Goal: Check status: Check status

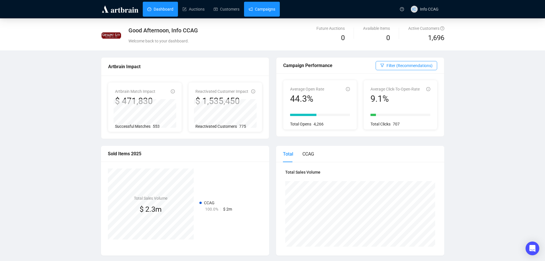
click at [267, 12] on link "Campaigns" at bounding box center [262, 9] width 27 height 15
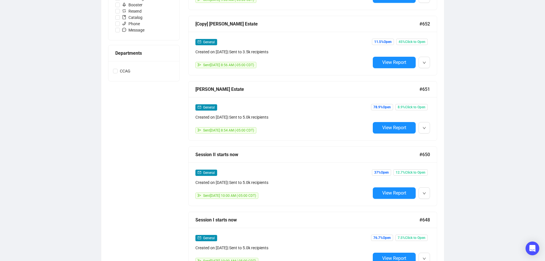
scroll to position [229, 0]
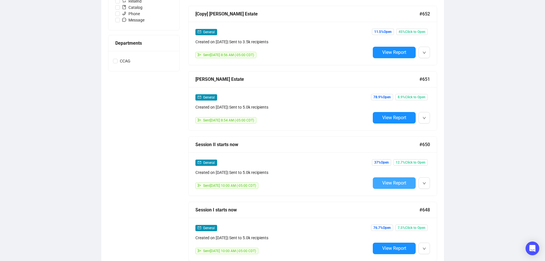
click at [380, 182] on button "View Report" at bounding box center [394, 182] width 43 height 11
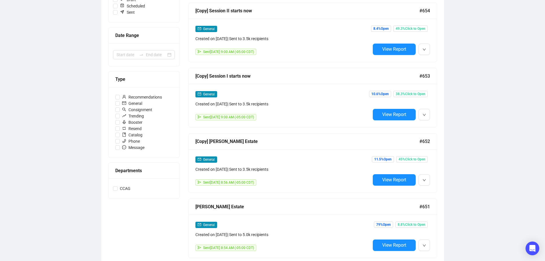
scroll to position [73, 0]
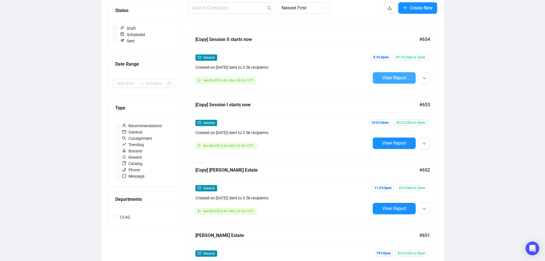
click at [390, 74] on button "View Report" at bounding box center [394, 77] width 43 height 11
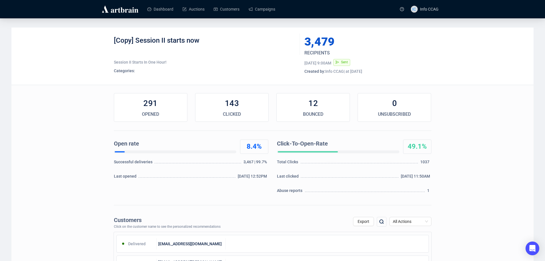
scroll to position [29, 0]
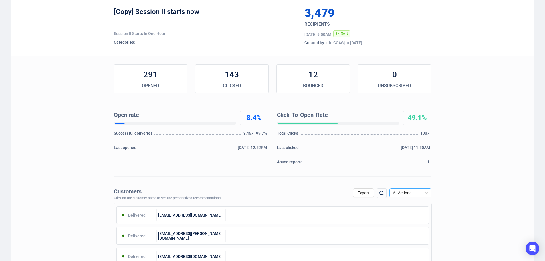
click at [426, 192] on span "All Actions" at bounding box center [410, 192] width 35 height 9
click at [411, 249] on div "Spam Report" at bounding box center [410, 250] width 33 height 6
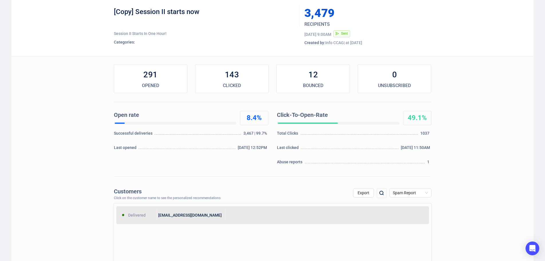
click at [238, 217] on div at bounding box center [327, 214] width 203 height 11
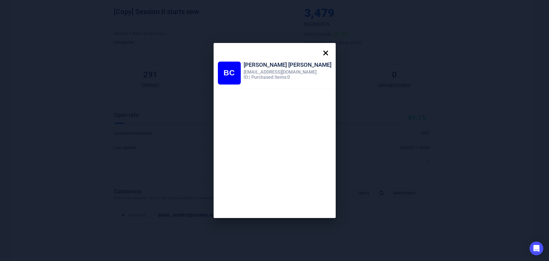
click at [320, 52] on icon at bounding box center [325, 52] width 11 height 11
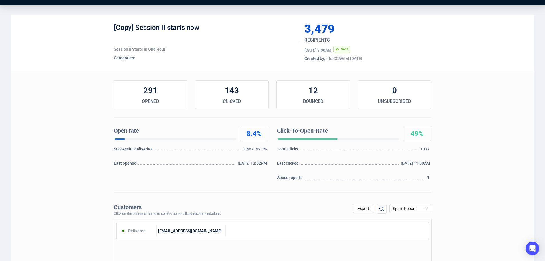
scroll to position [0, 0]
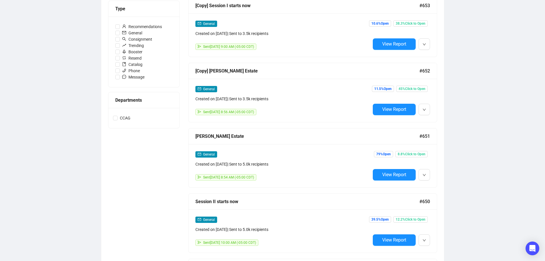
scroll to position [188, 0]
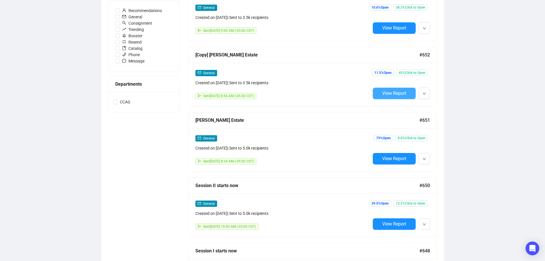
click at [394, 94] on span "View Report" at bounding box center [394, 92] width 24 height 5
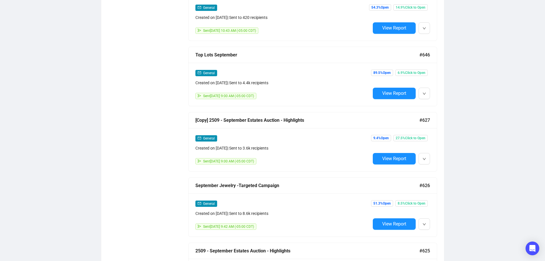
scroll to position [504, 0]
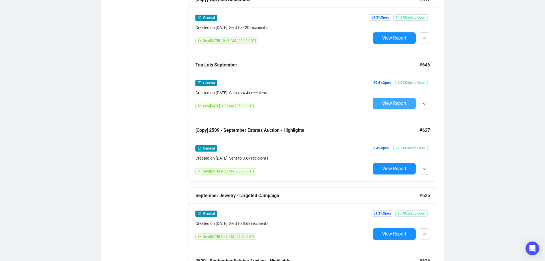
click at [388, 102] on span "View Report" at bounding box center [394, 102] width 24 height 5
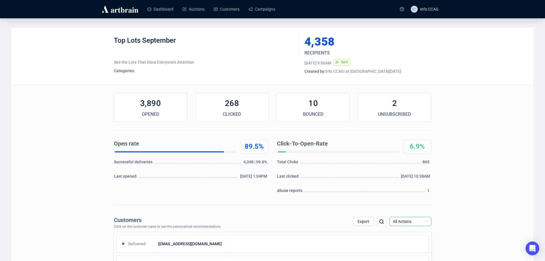
click at [420, 222] on span "All Actions" at bounding box center [410, 221] width 35 height 9
click at [414, 209] on div "Spam Report" at bounding box center [410, 210] width 33 height 6
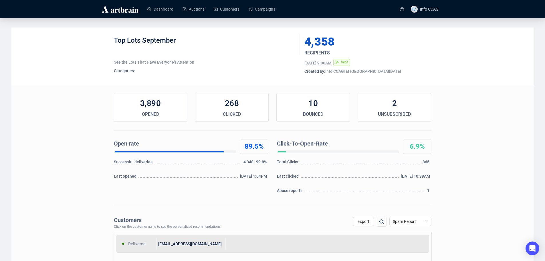
click at [177, 245] on div "[EMAIL_ADDRESS][DOMAIN_NAME]" at bounding box center [191, 243] width 69 height 11
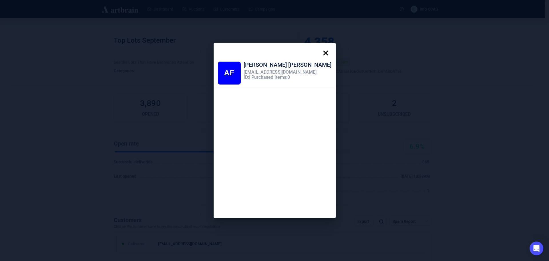
click at [320, 52] on icon at bounding box center [325, 52] width 11 height 11
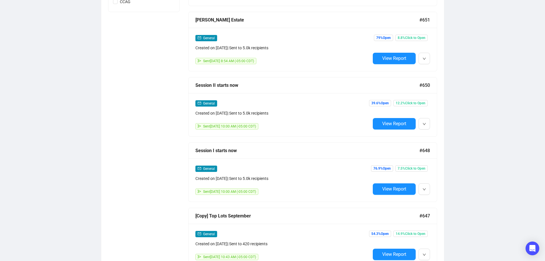
scroll to position [315, 0]
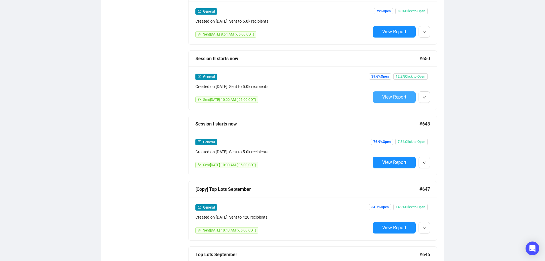
click at [395, 94] on span "View Report" at bounding box center [394, 96] width 24 height 5
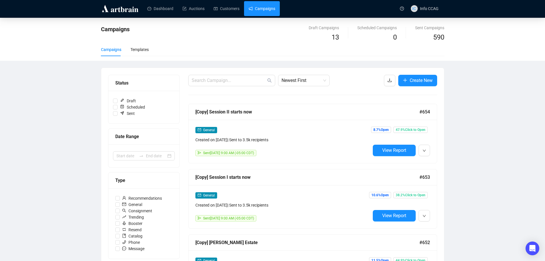
scroll to position [115, 0]
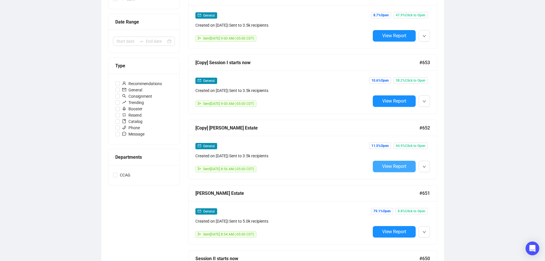
click at [396, 165] on span "View Report" at bounding box center [394, 165] width 24 height 5
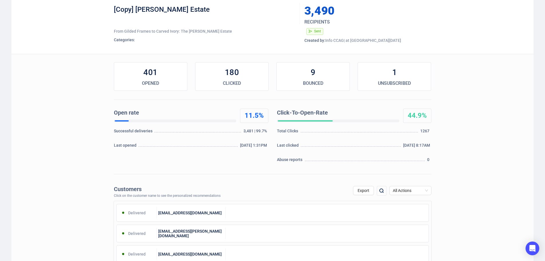
scroll to position [29, 0]
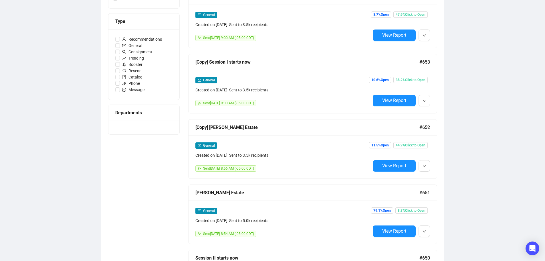
scroll to position [116, 0]
